Goal: Navigation & Orientation: Find specific page/section

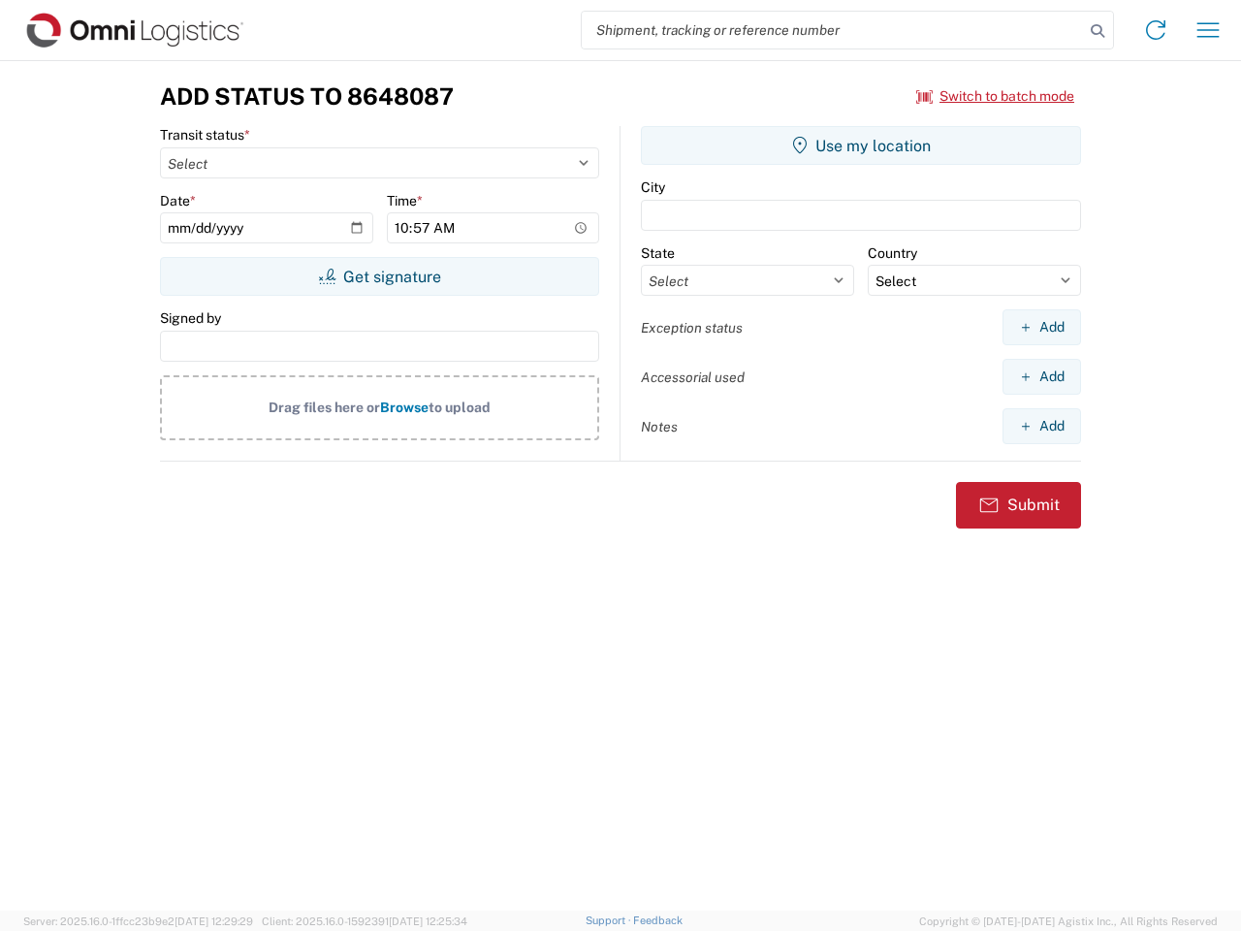
click at [833, 30] on input "search" at bounding box center [833, 30] width 502 height 37
click at [1098, 31] on icon at bounding box center [1097, 30] width 27 height 27
click at [1156, 30] on icon at bounding box center [1155, 30] width 31 height 31
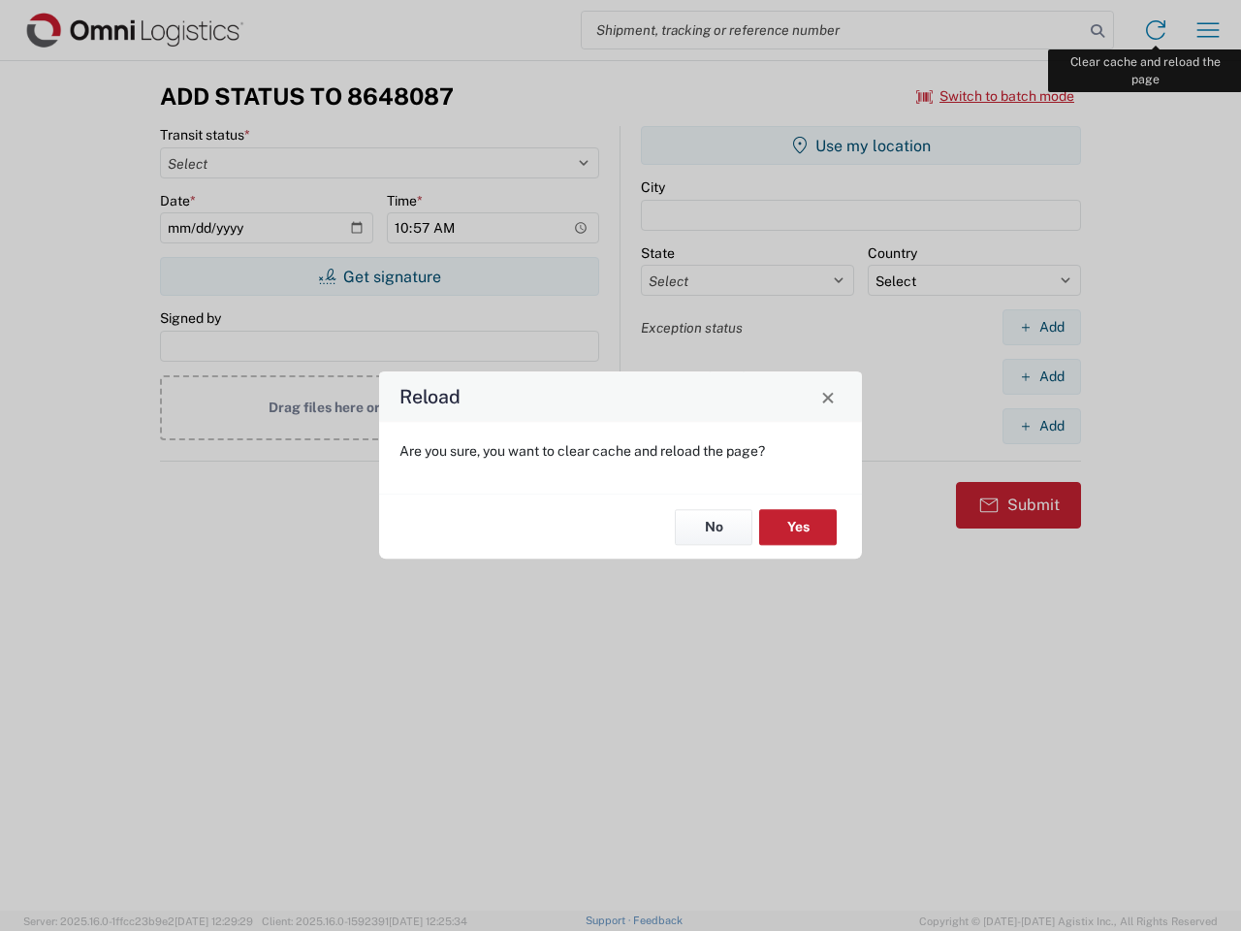
click at [1208, 30] on div "Reload Are you sure, you want to clear cache and reload the page? No Yes" at bounding box center [620, 465] width 1241 height 931
click at [996, 96] on div "Reload Are you sure, you want to clear cache and reload the page? No Yes" at bounding box center [620, 465] width 1241 height 931
click at [379, 276] on div "Reload Are you sure, you want to clear cache and reload the page? No Yes" at bounding box center [620, 465] width 1241 height 931
click at [861, 145] on div "Reload Are you sure, you want to clear cache and reload the page? No Yes" at bounding box center [620, 465] width 1241 height 931
click at [1041, 327] on div "Reload Are you sure, you want to clear cache and reload the page? No Yes" at bounding box center [620, 465] width 1241 height 931
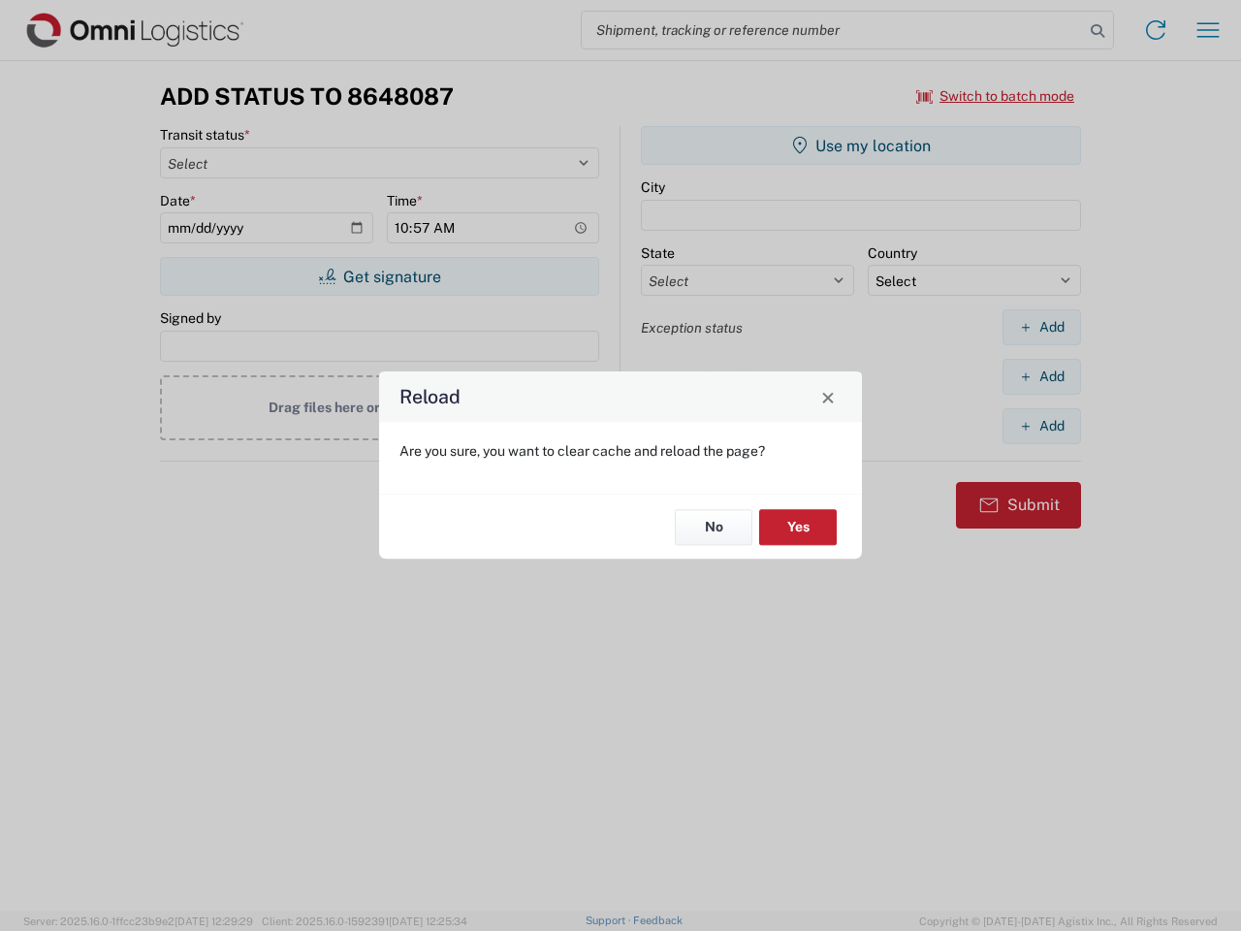
click at [1041, 376] on div "Reload Are you sure, you want to clear cache and reload the page? No Yes" at bounding box center [620, 465] width 1241 height 931
click at [1041, 426] on div "Reload Are you sure, you want to clear cache and reload the page? No Yes" at bounding box center [620, 465] width 1241 height 931
